Goal: Task Accomplishment & Management: Use online tool/utility

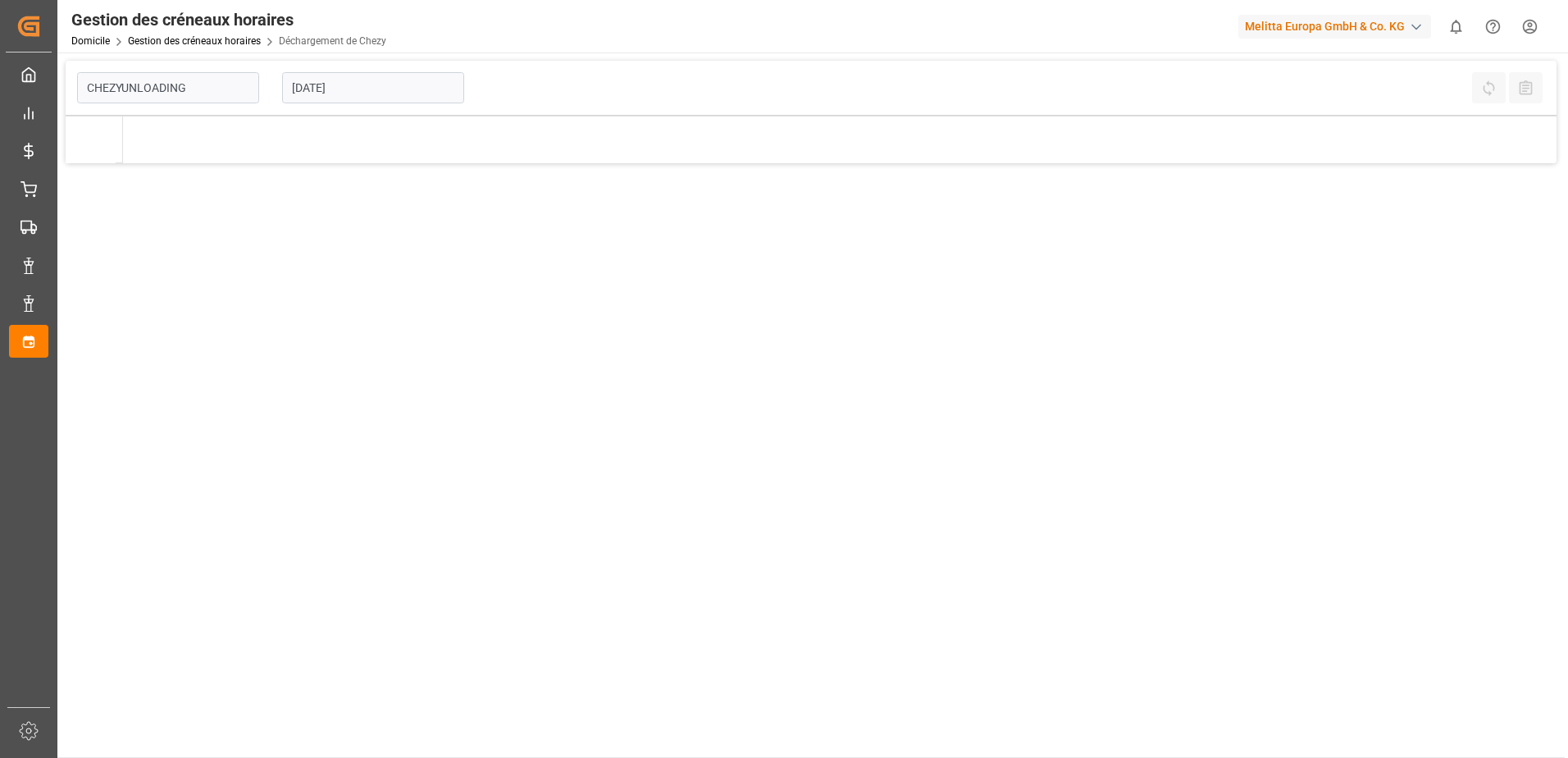
type input "Chezy Unloading"
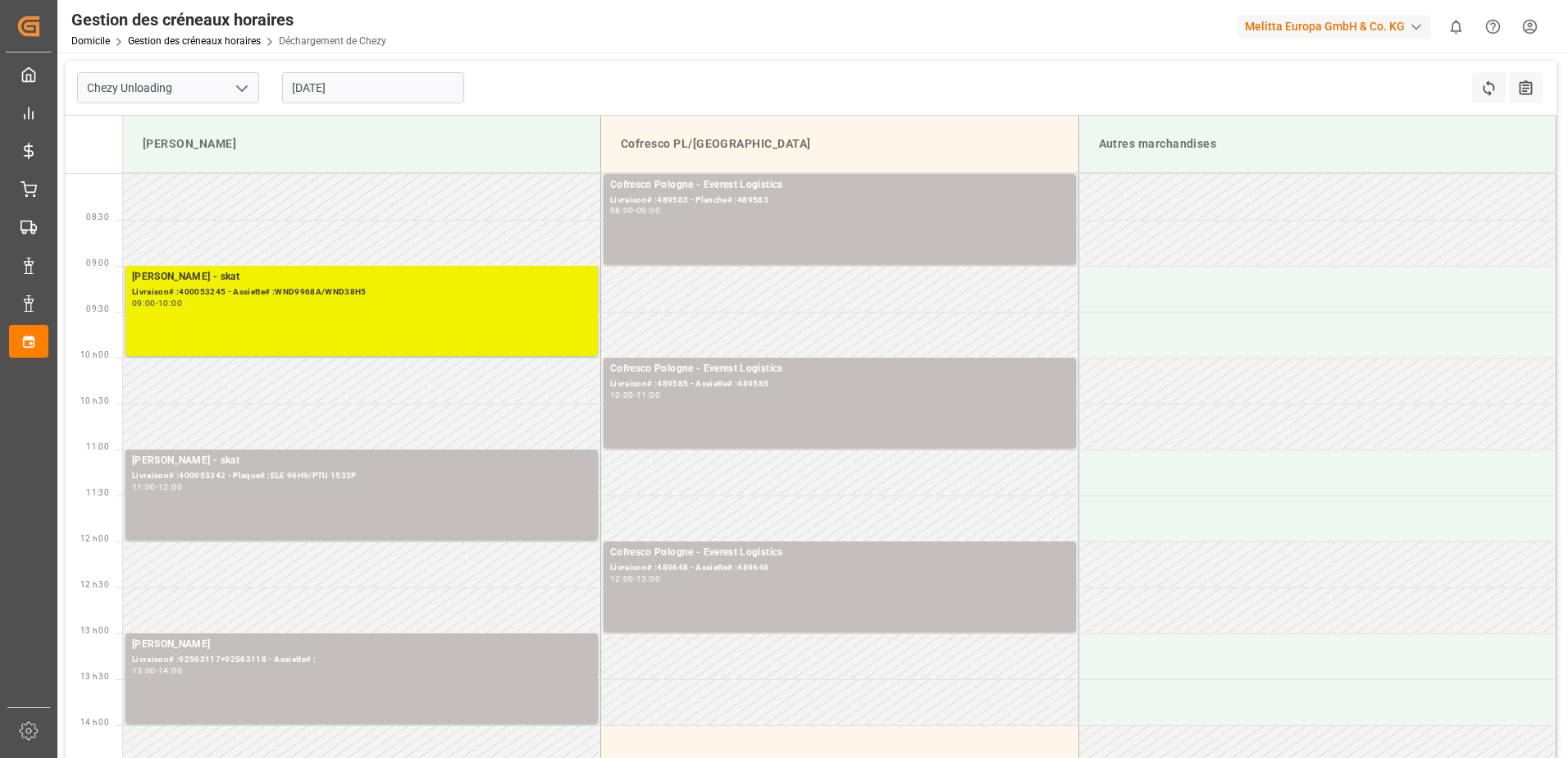
click at [348, 323] on div "Melitta Minden - skat Livraison# :400053245 - Assiette# :WND9968A/WND38H5 09:00…" at bounding box center [361, 311] width 459 height 84
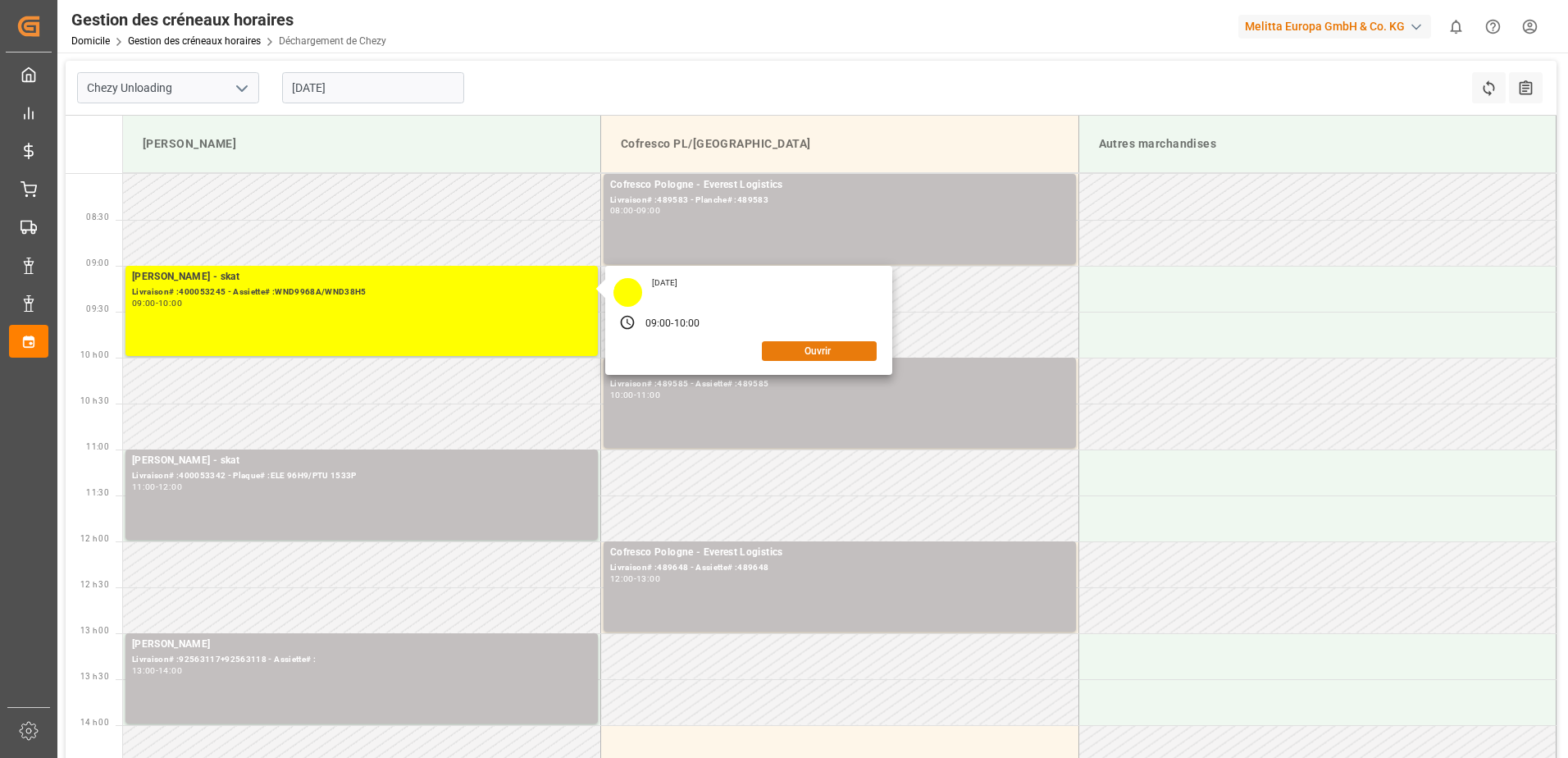
click at [824, 349] on button "Ouvrir" at bounding box center [819, 351] width 115 height 20
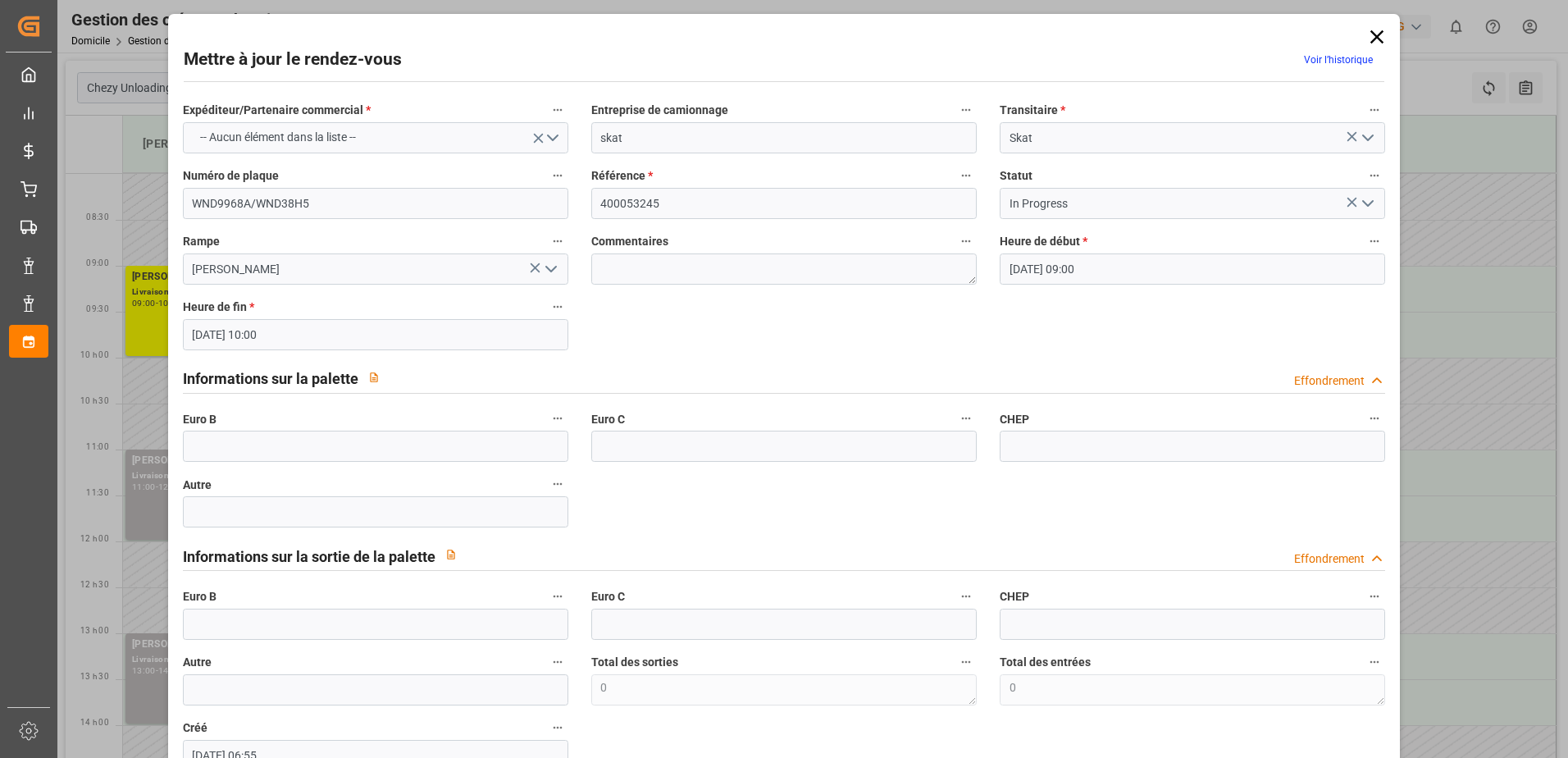
click at [1361, 196] on icon "Ouvrir le menu" at bounding box center [1367, 203] width 20 height 20
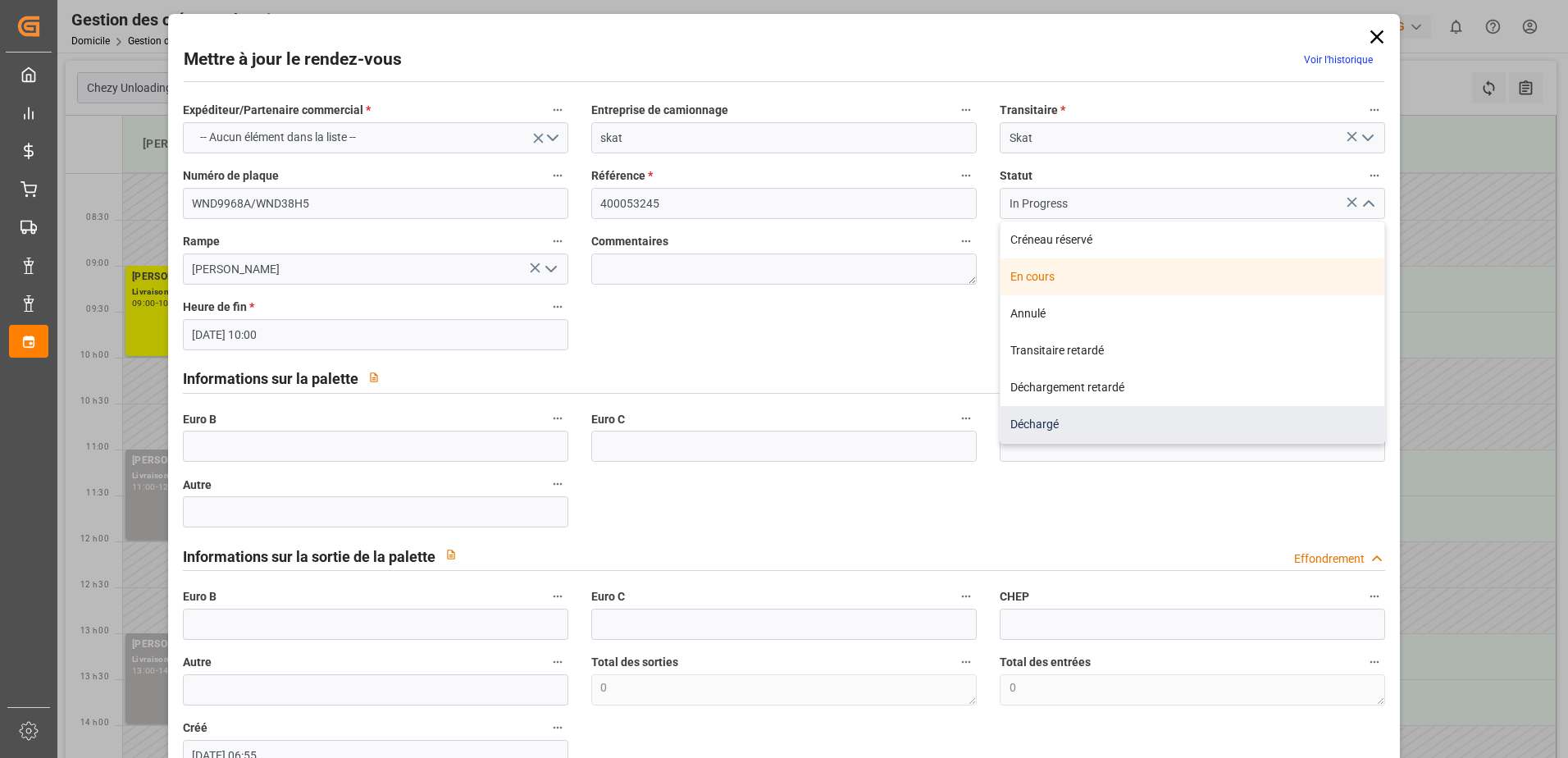
click at [1134, 426] on div "Déchargé" at bounding box center [1191, 424] width 384 height 37
type input "Unloaded"
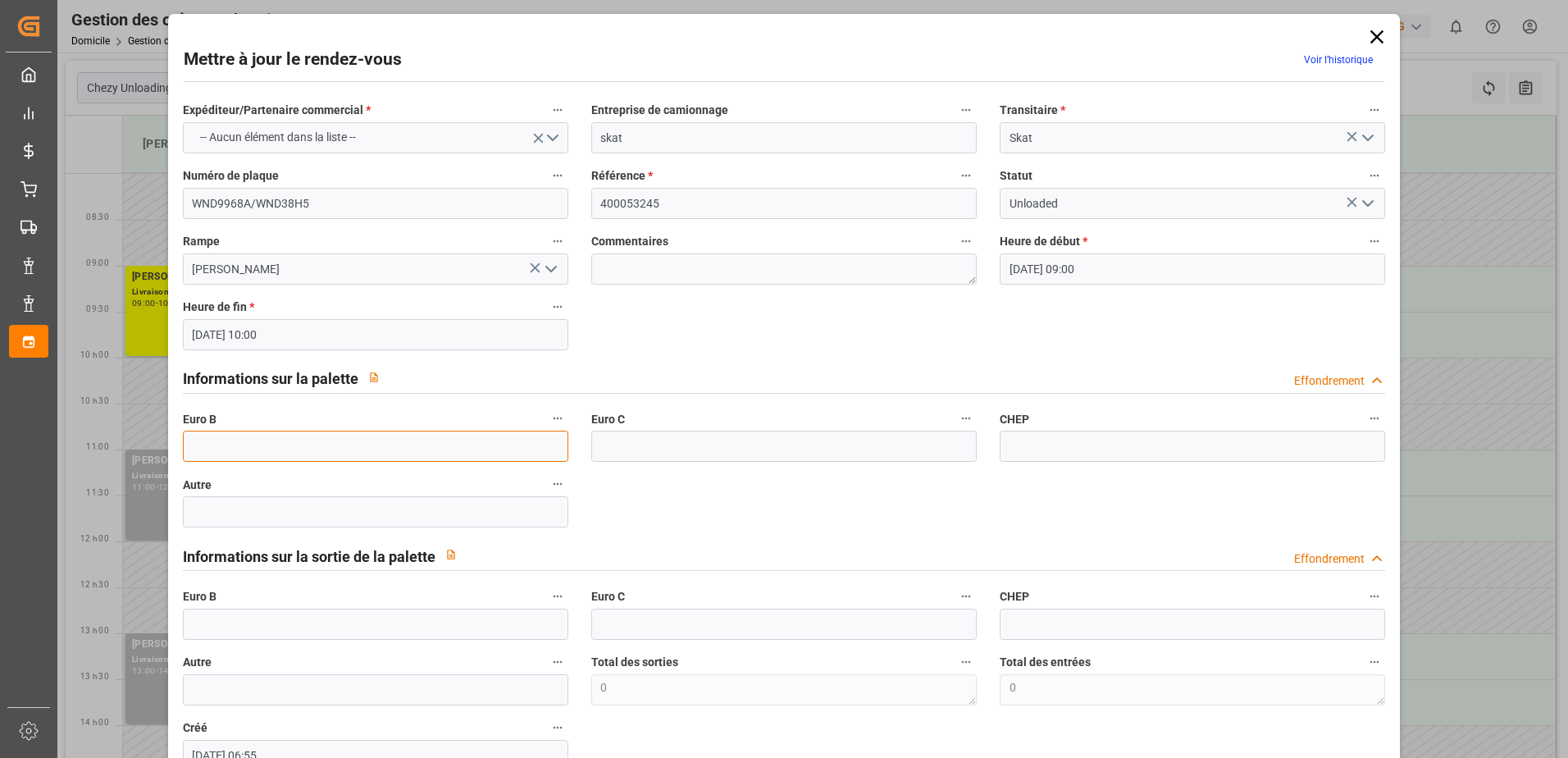
click at [217, 445] on input "text" at bounding box center [375, 446] width 385 height 31
type input "66"
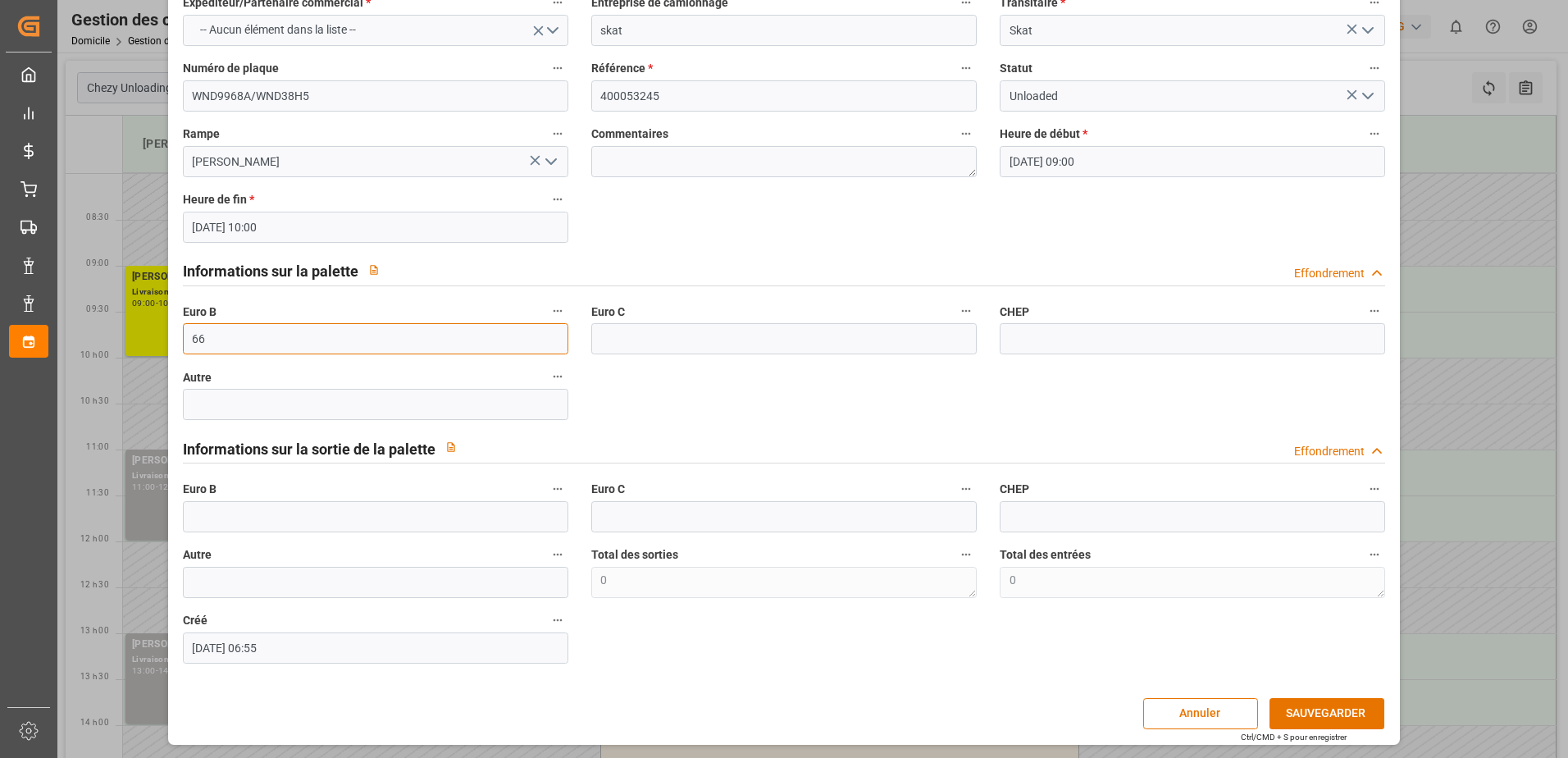
scroll to position [108, 0]
click at [1332, 711] on button "SAUVEGARDER" at bounding box center [1326, 713] width 115 height 31
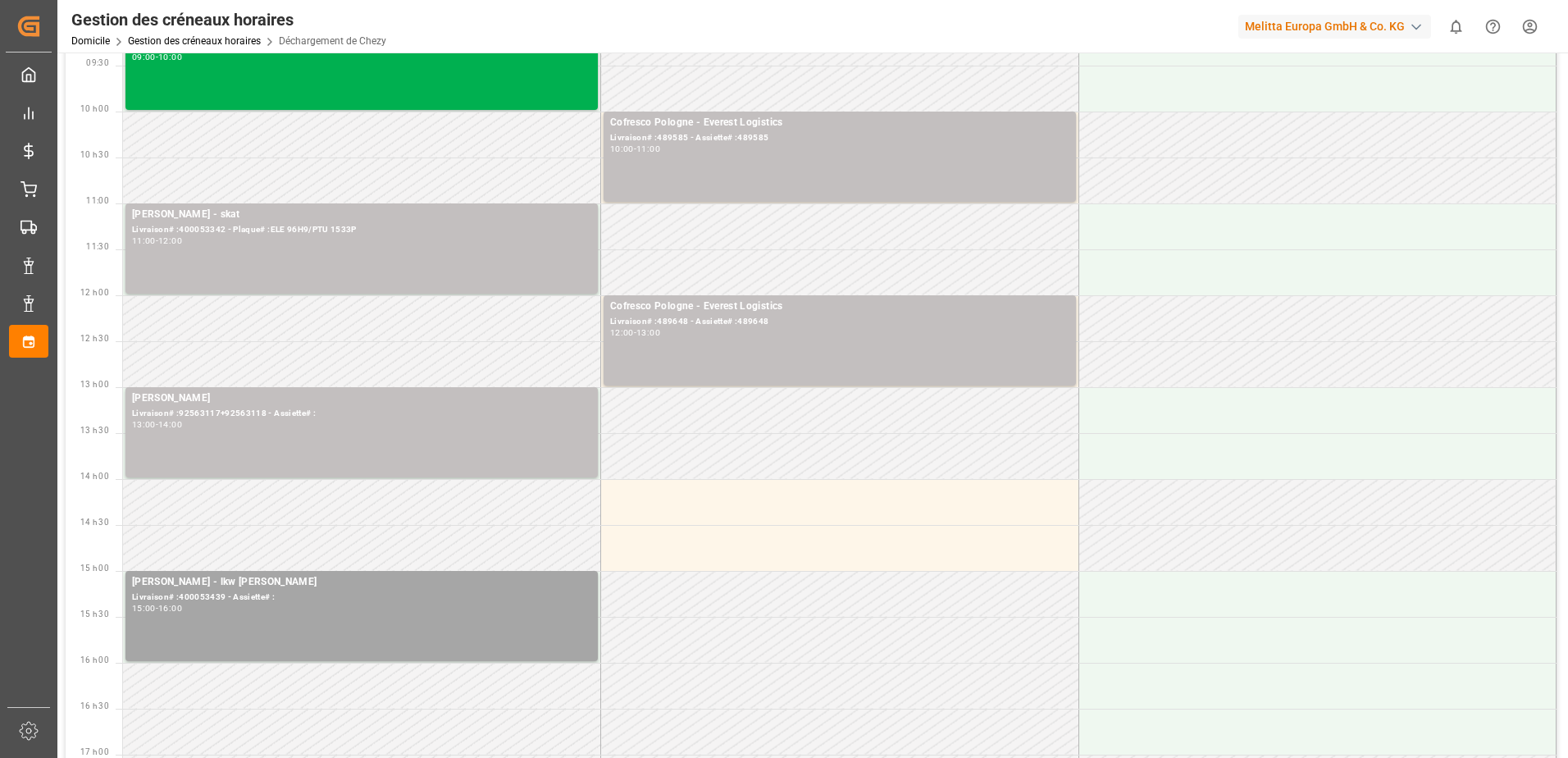
scroll to position [0, 0]
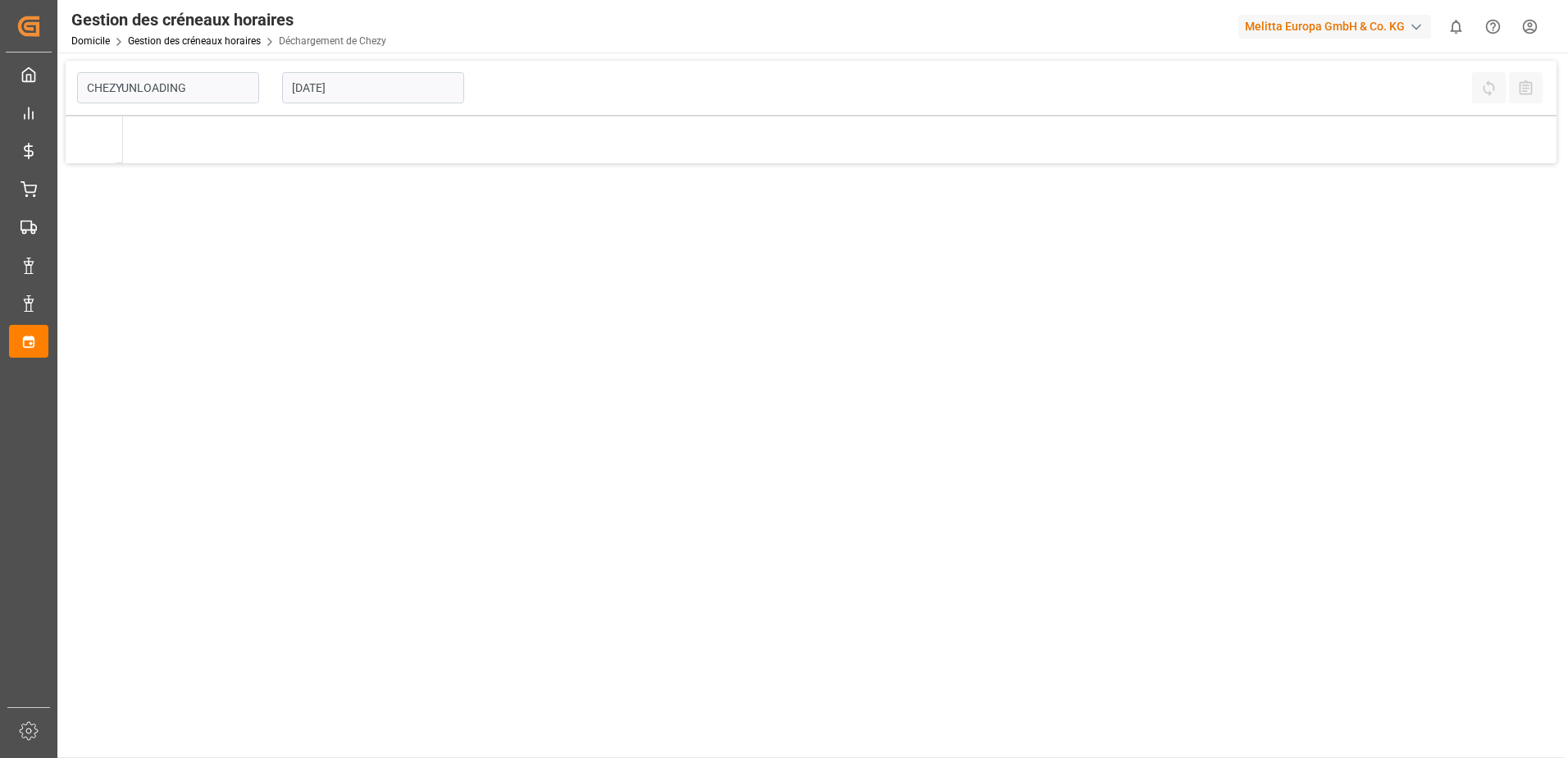
type input "Chezy Unloading"
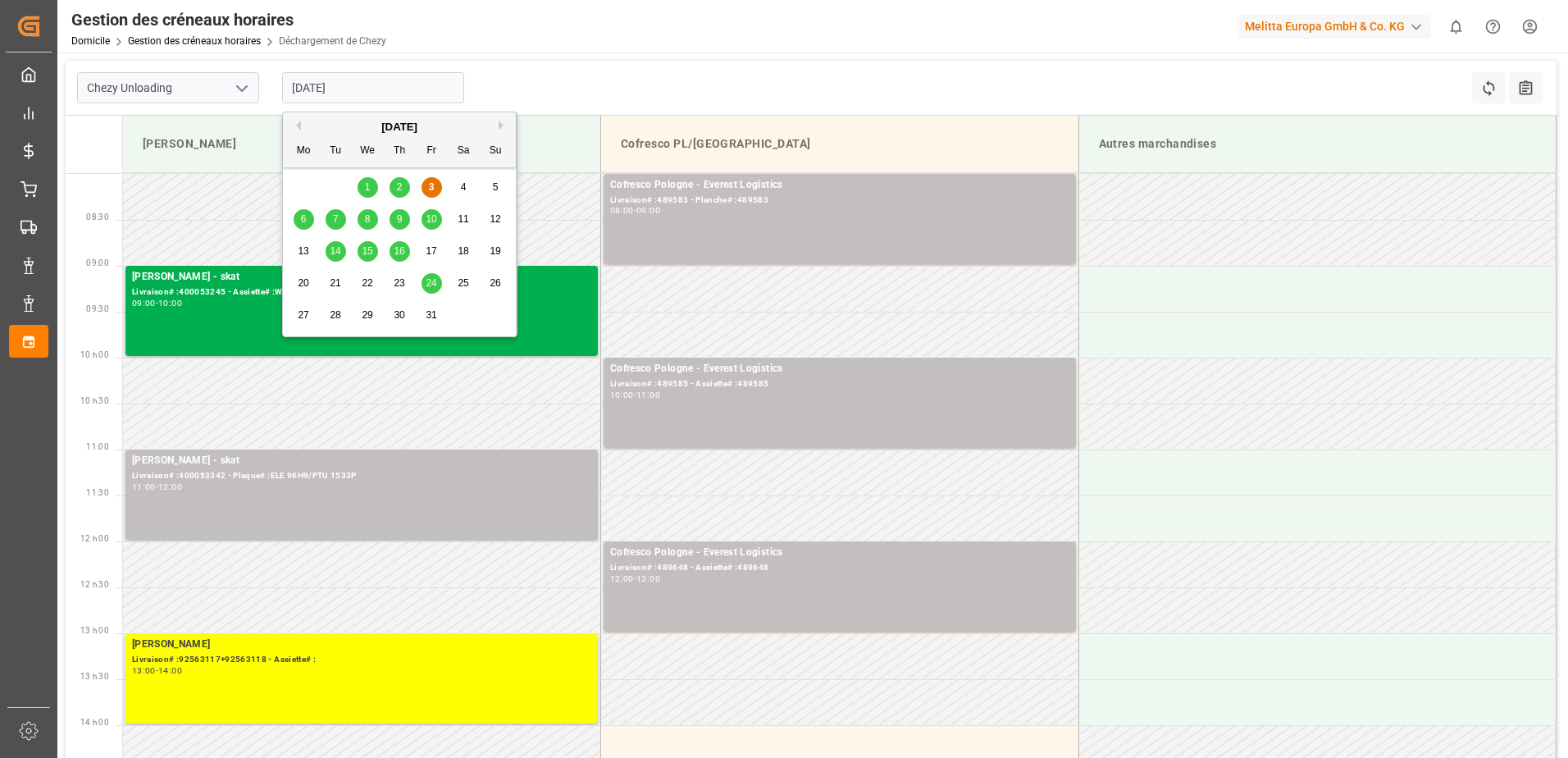
click at [410, 85] on input "[DATE]" at bounding box center [373, 87] width 182 height 31
click at [393, 187] on div "2" at bounding box center [400, 187] width 21 height 20
type input "02-10-2025"
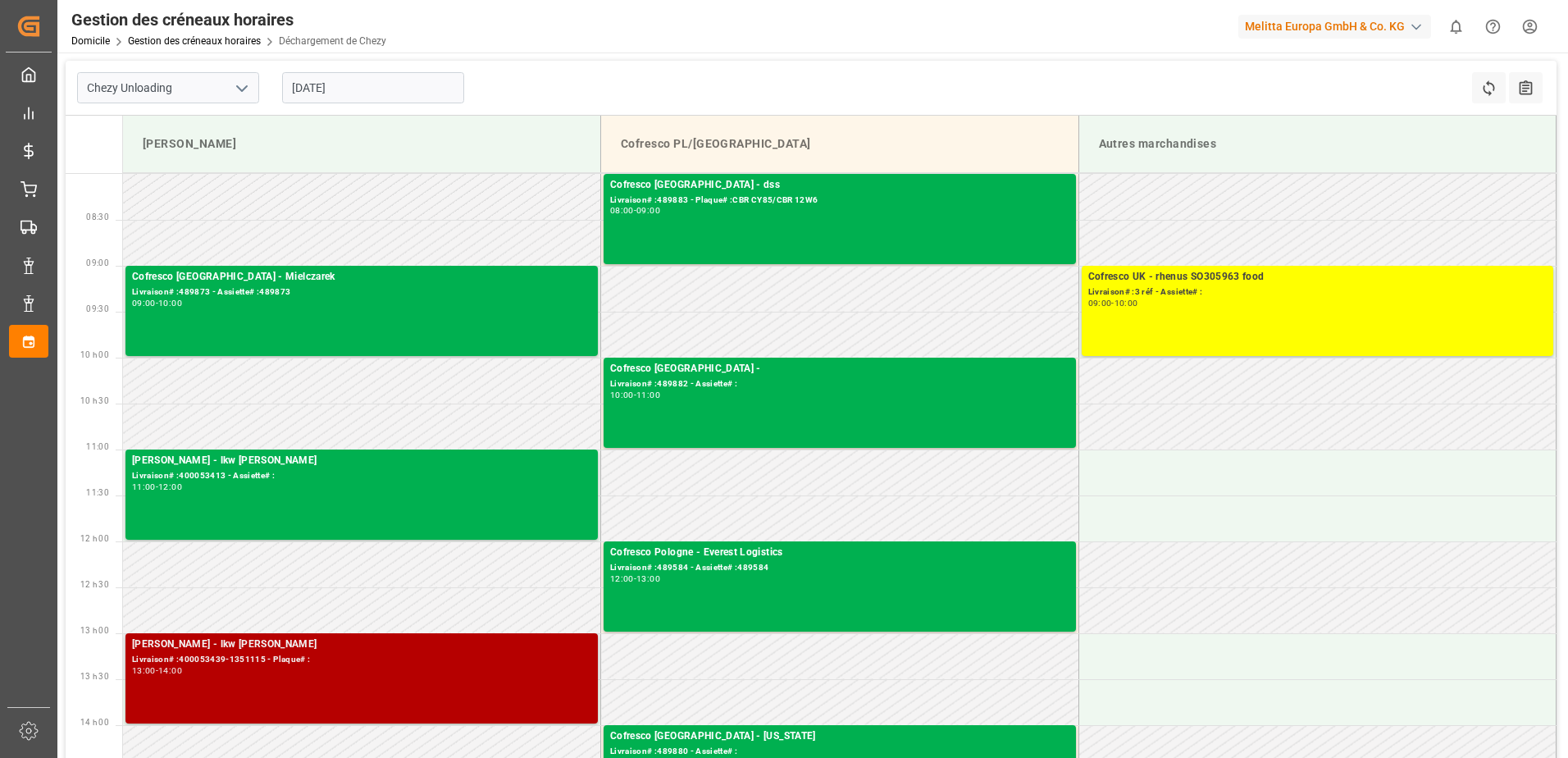
click at [283, 676] on div "Melitta Minden - lkw walter Livraison# :400053439-1351115 - Plaque# : 13:00 - 1…" at bounding box center [361, 678] width 459 height 84
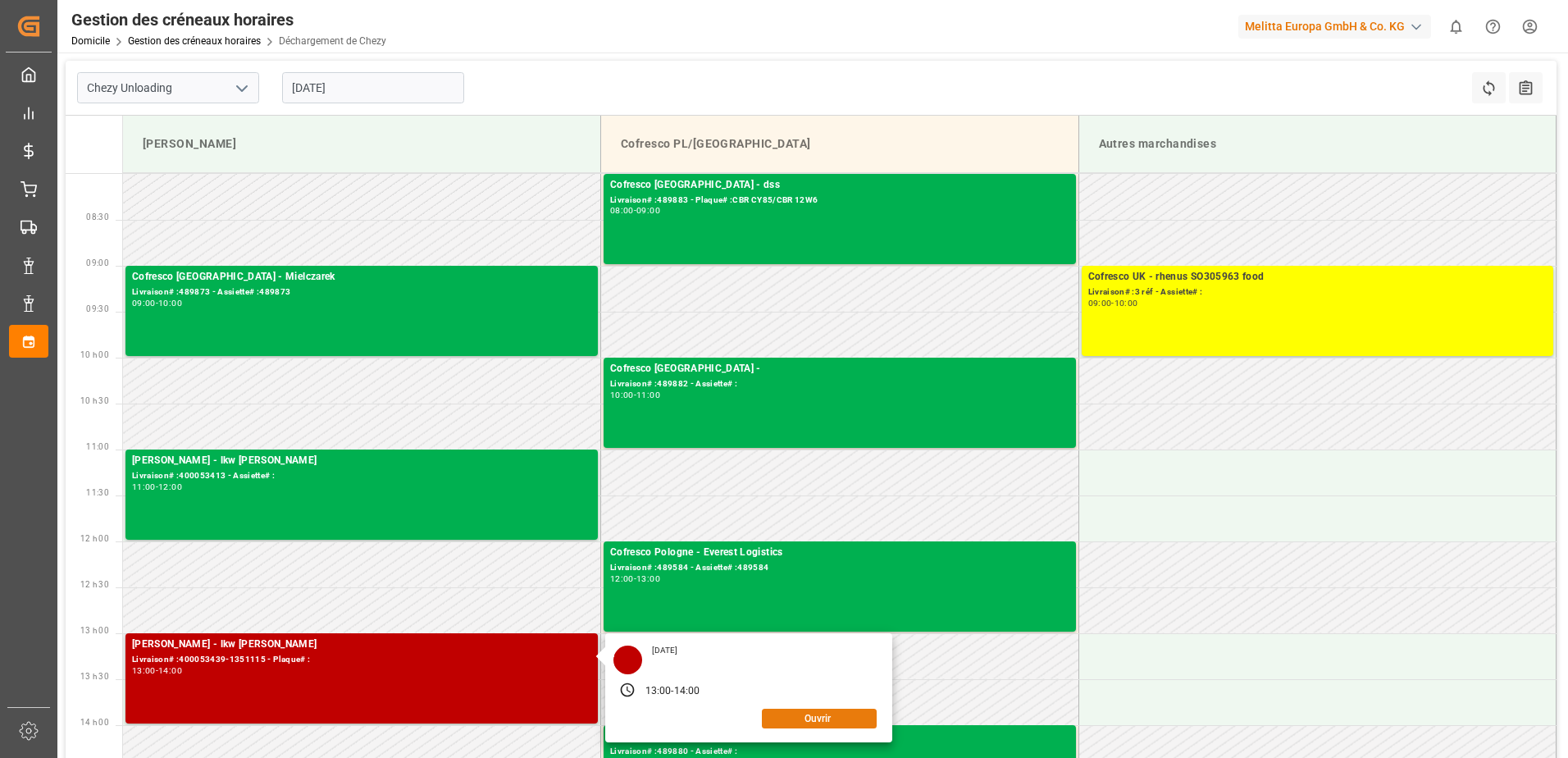
click at [838, 721] on button "Ouvrir" at bounding box center [819, 718] width 115 height 20
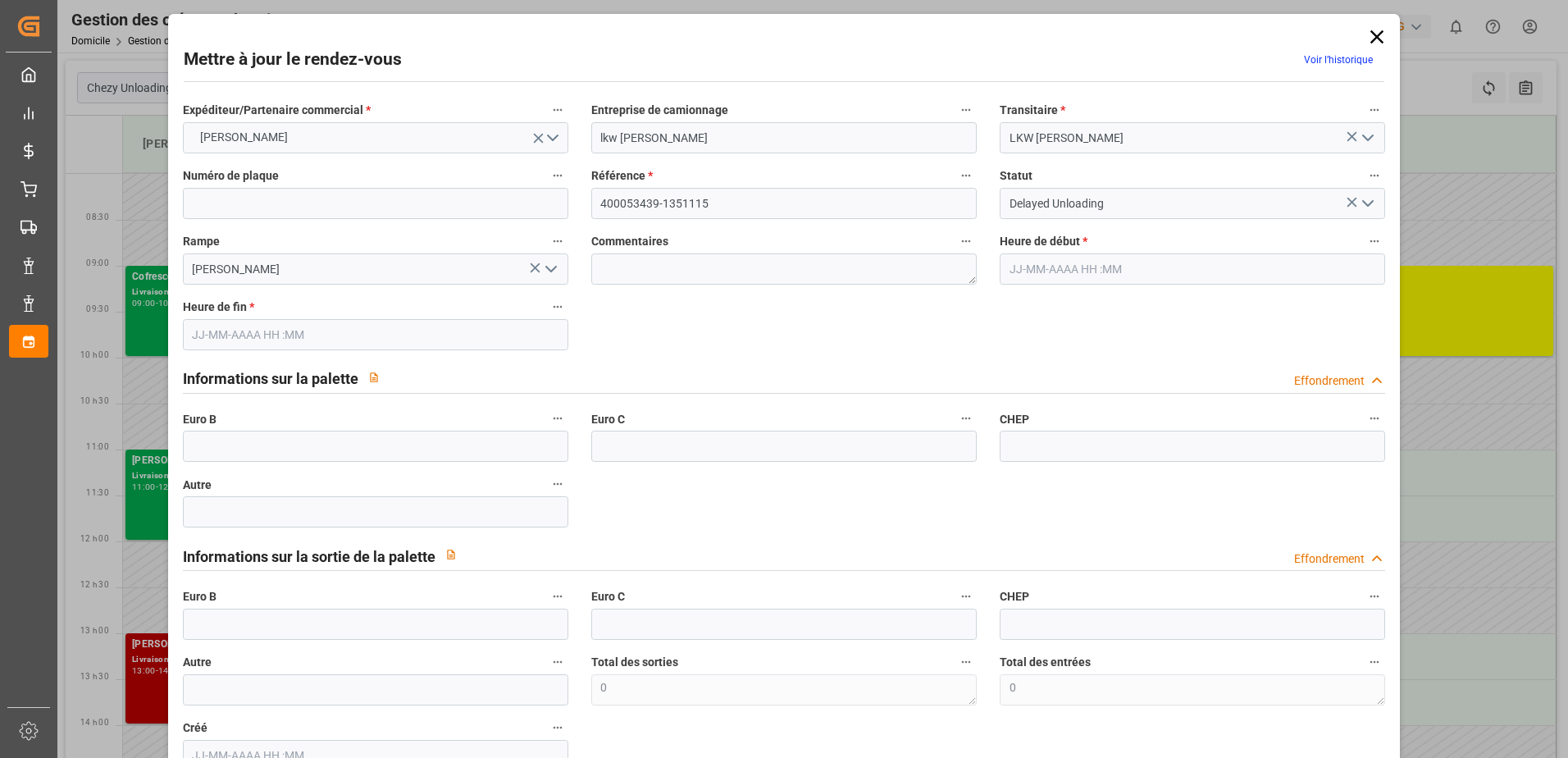
type input "02-10-2025 13:00"
type input "02-10-2025 14:00"
type input "30-09-2025 11:27"
click at [1365, 204] on polyline "Ouvrir le menu" at bounding box center [1367, 204] width 10 height 5
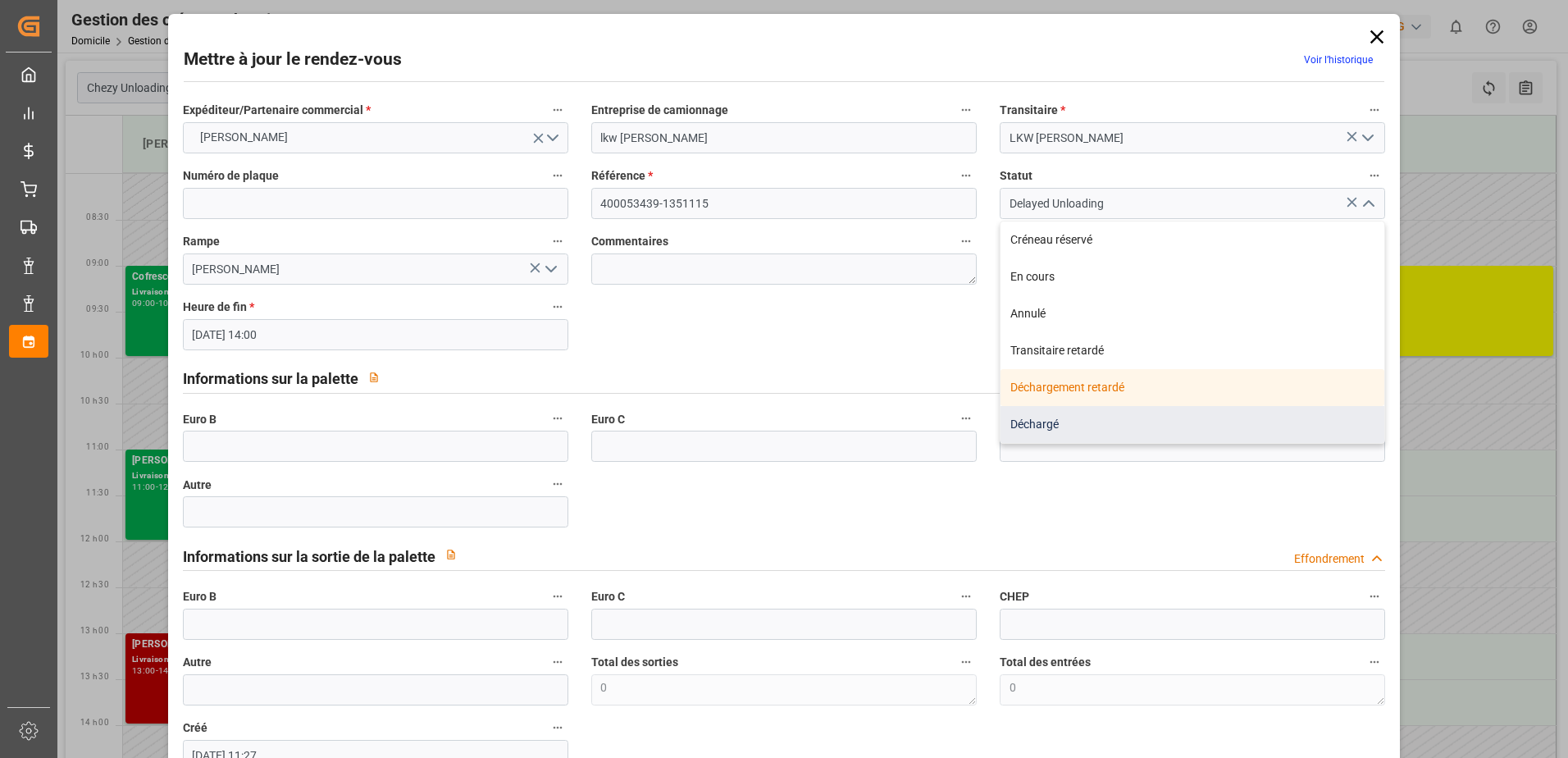
click at [1172, 432] on div "Déchargé" at bounding box center [1191, 424] width 384 height 37
type input "Unloaded"
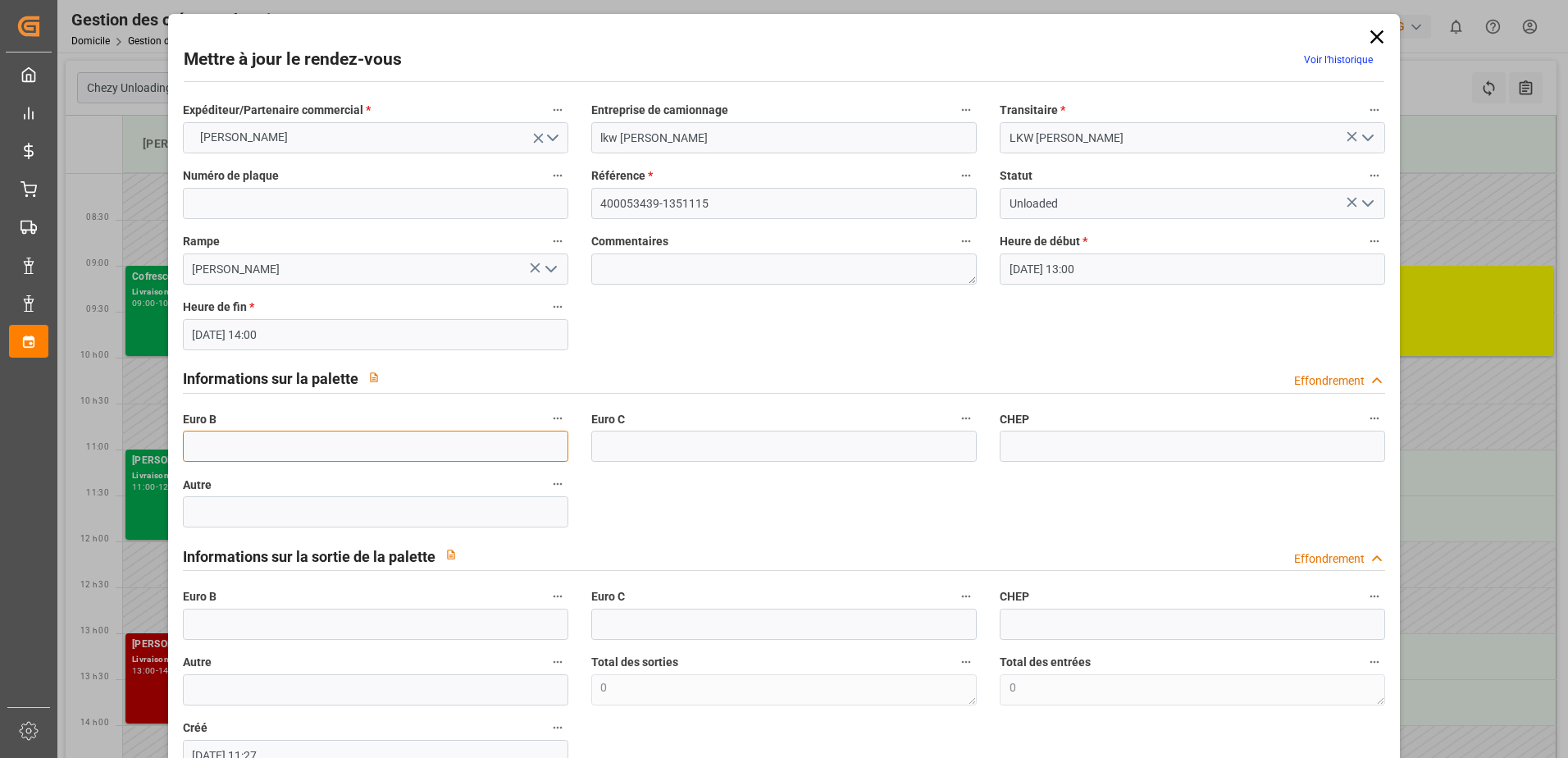
click at [216, 450] on input "text" at bounding box center [375, 446] width 385 height 31
type input "66"
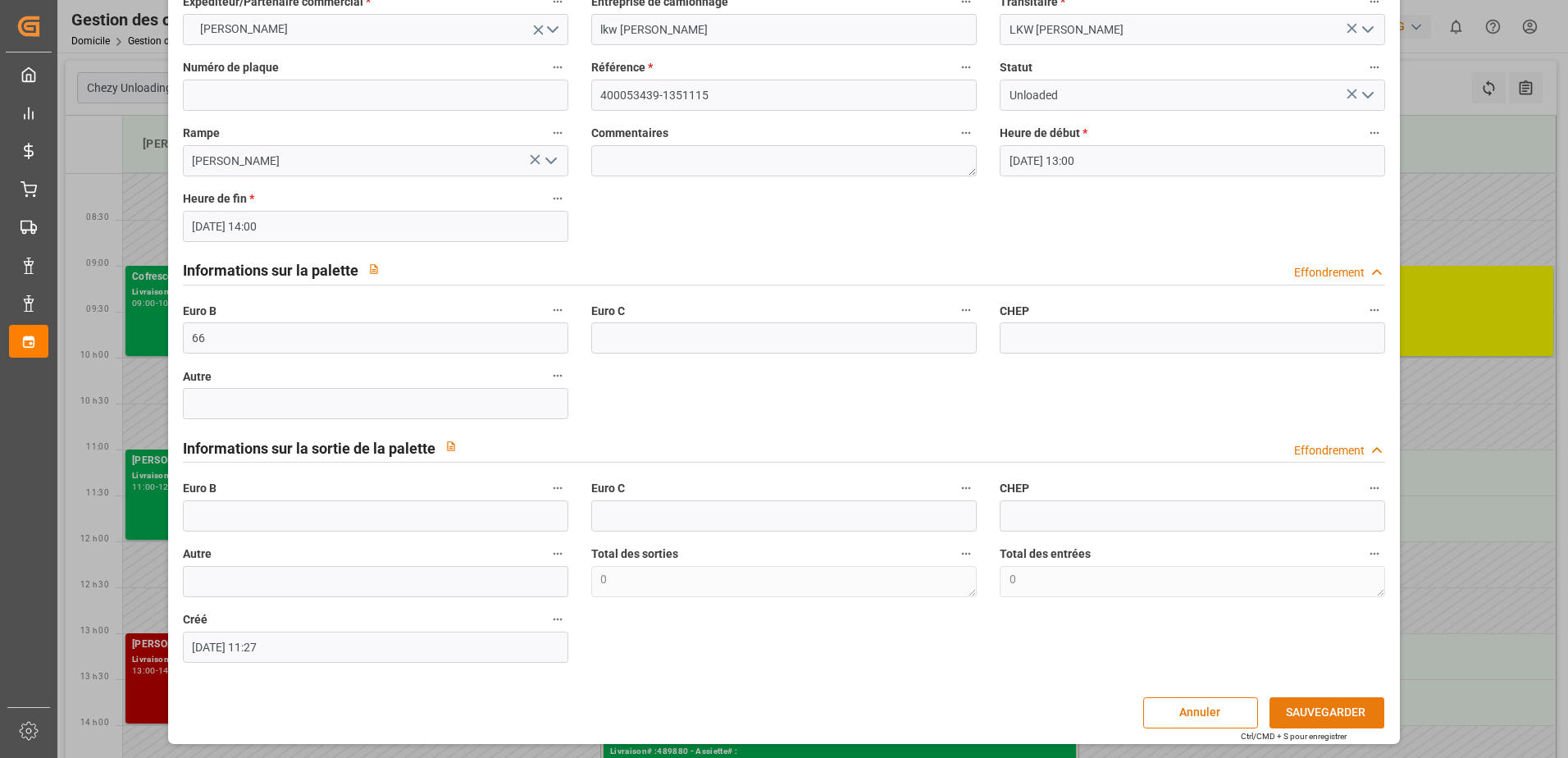
click at [1317, 706] on button "SAUVEGARDER" at bounding box center [1326, 713] width 115 height 31
